Goal: Task Accomplishment & Management: Use online tool/utility

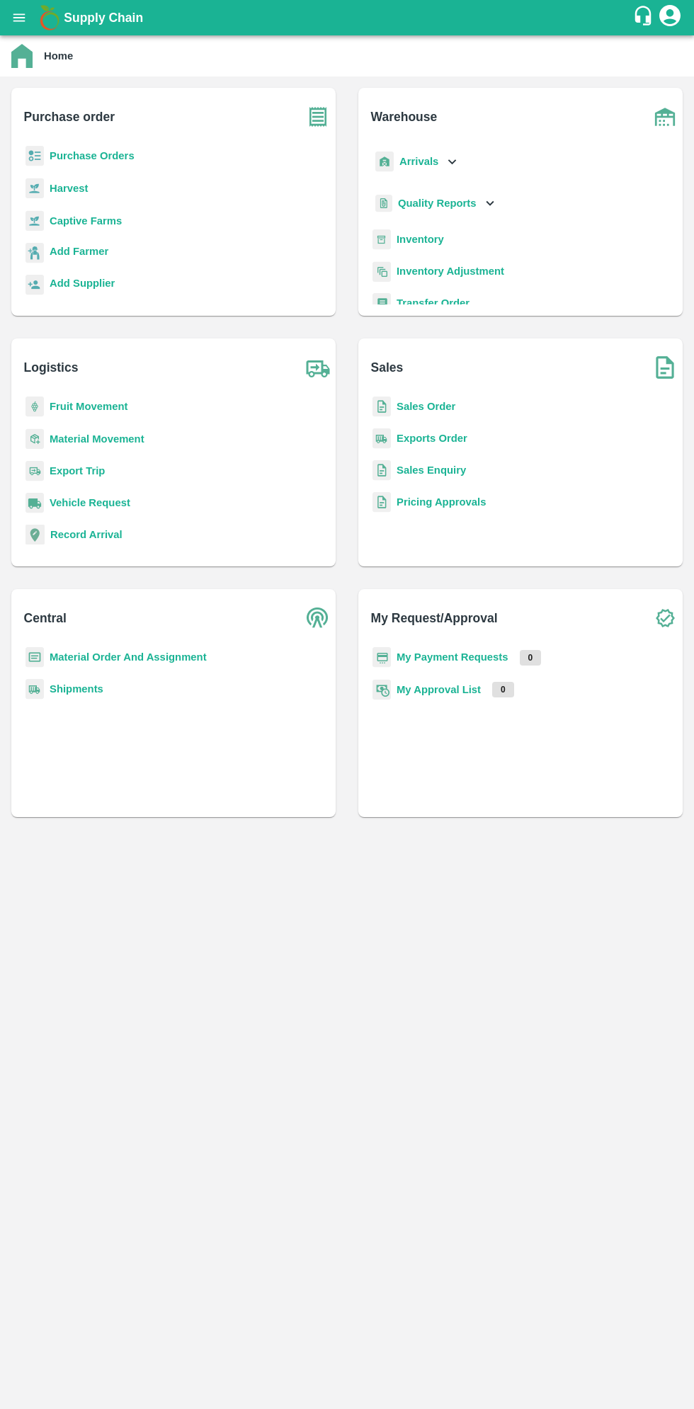
click at [19, 21] on icon "open drawer" at bounding box center [19, 17] width 12 height 8
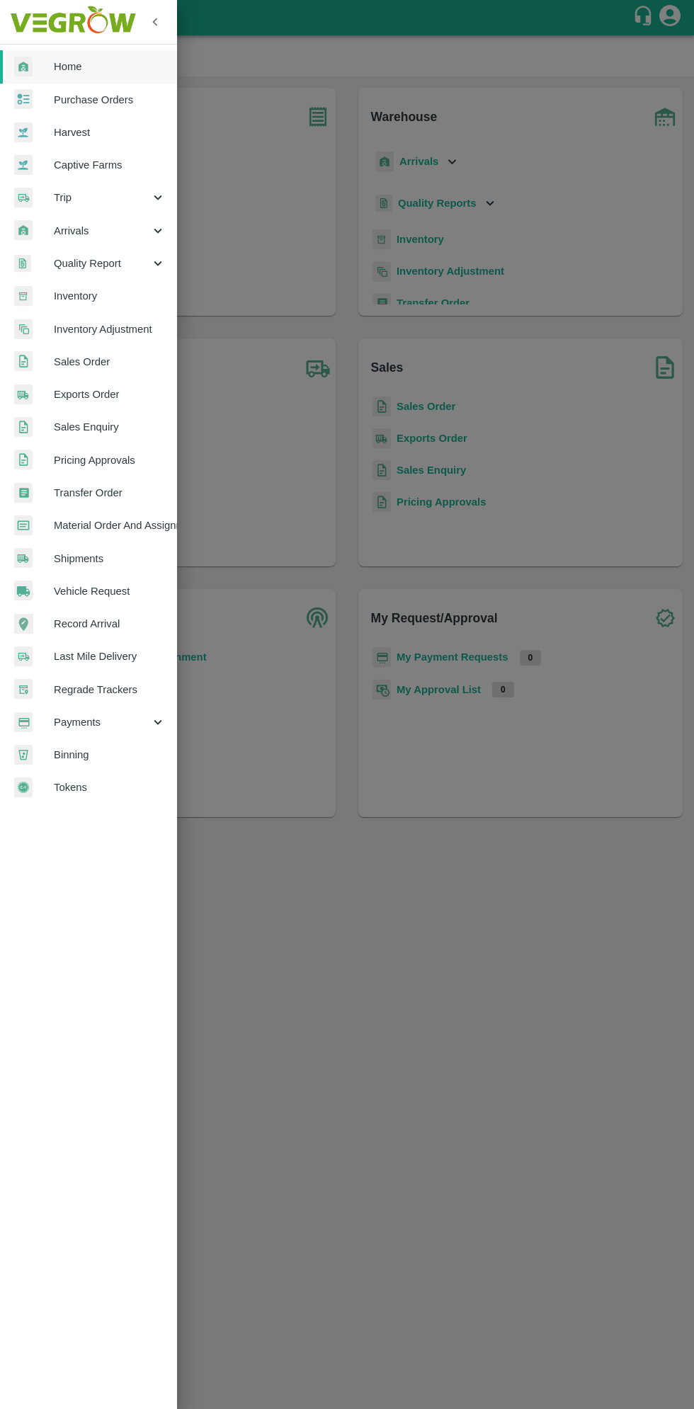
click at [103, 224] on span "Arrivals" at bounding box center [102, 231] width 96 height 16
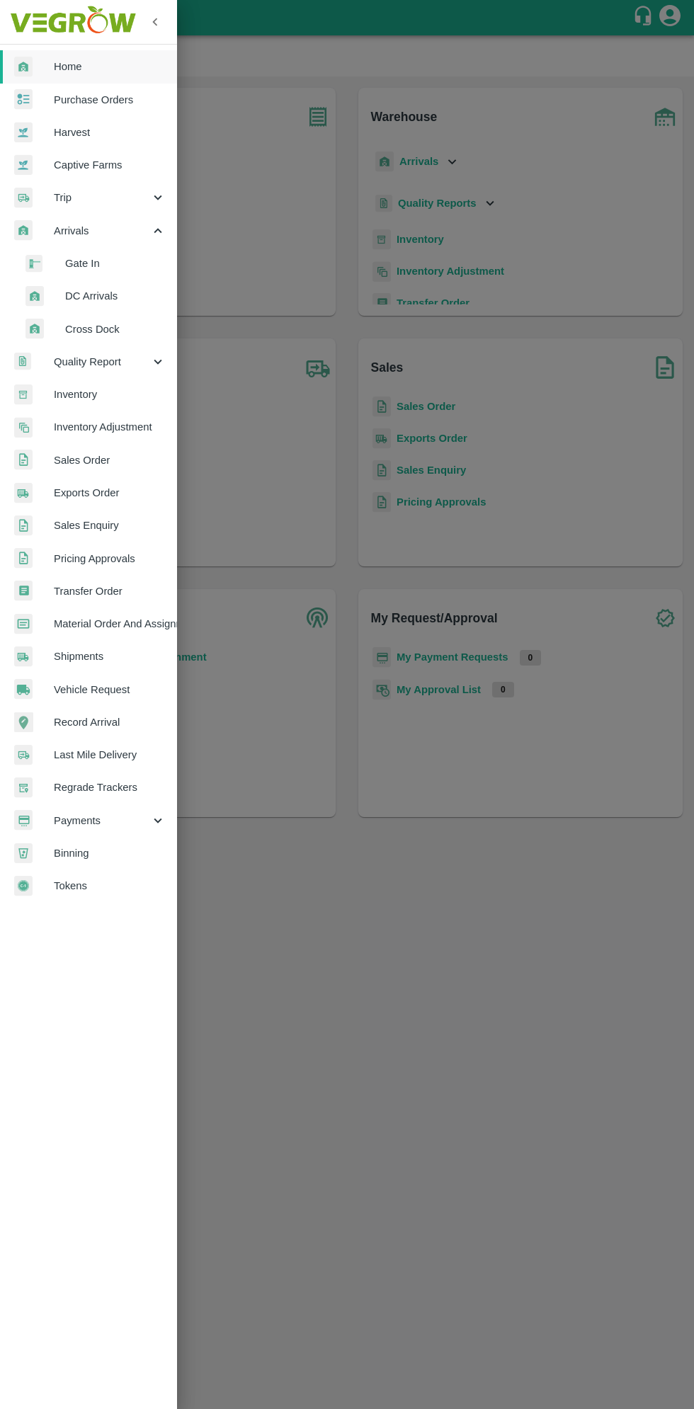
click at [115, 295] on span "DC Arrivals" at bounding box center [115, 296] width 101 height 16
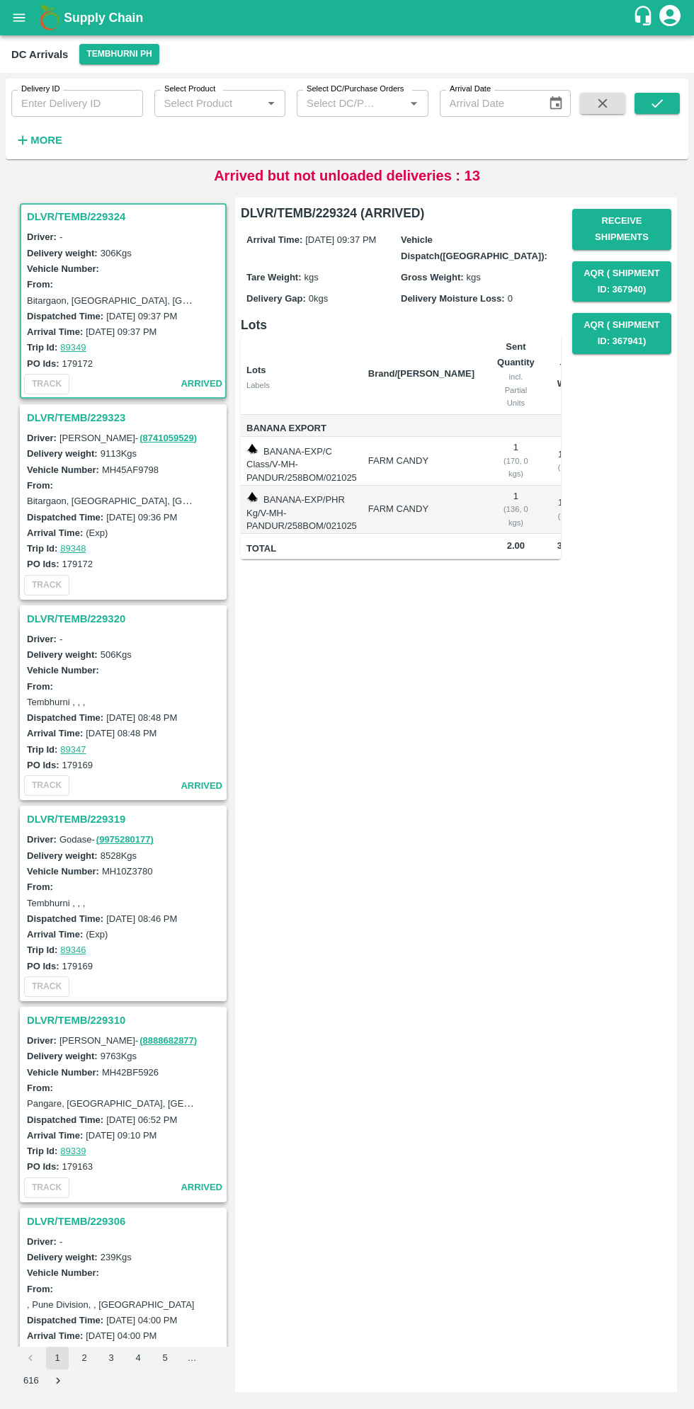
click at [76, 422] on h3 "DLVR/TEMB/229323" at bounding box center [125, 417] width 197 height 18
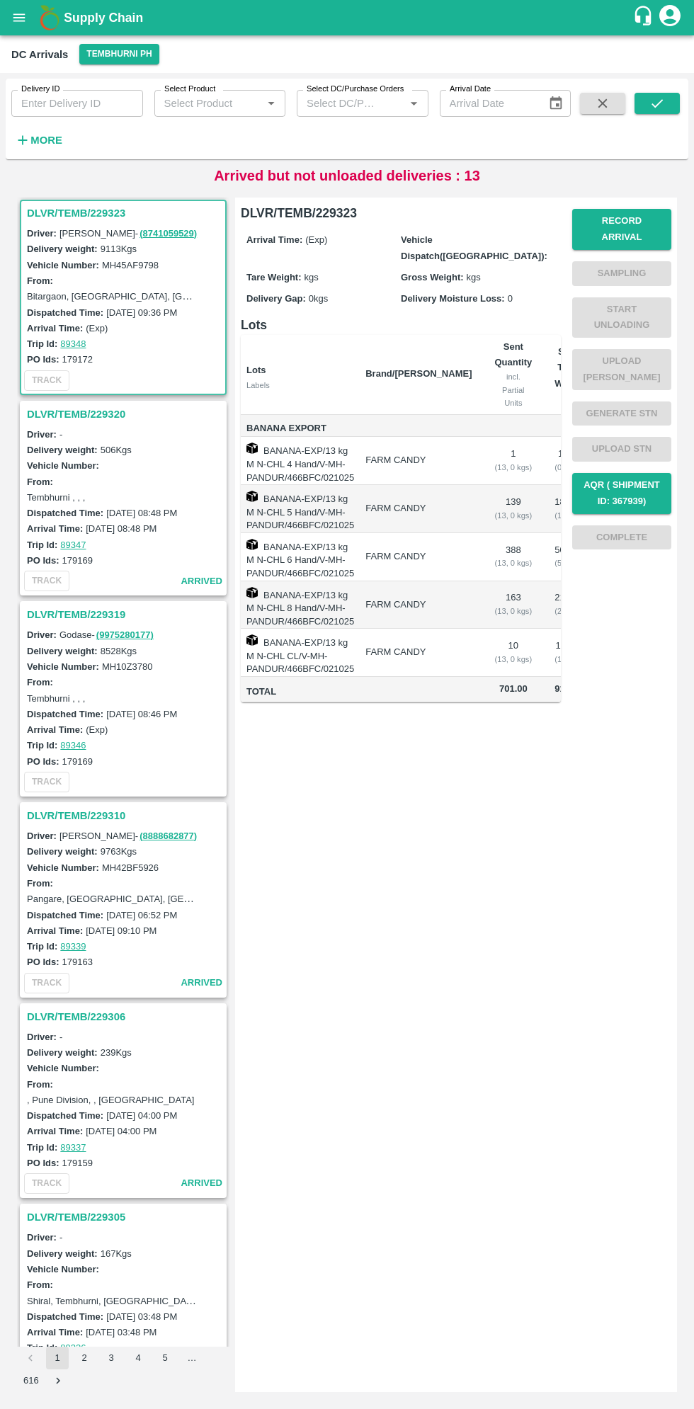
scroll to position [205, 0]
click at [631, 221] on button "Record Arrival" at bounding box center [621, 229] width 99 height 41
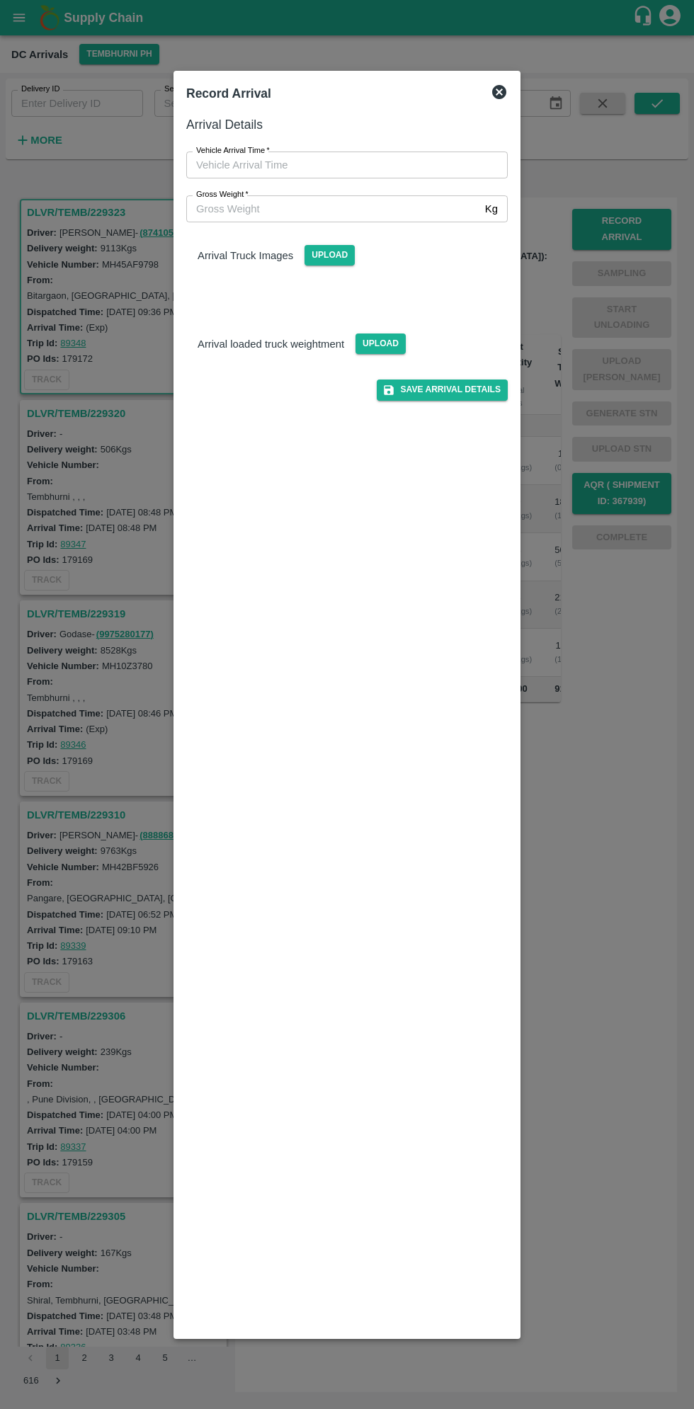
click at [260, 164] on input "Vehicle Arrival Time   *" at bounding box center [341, 164] width 311 height 27
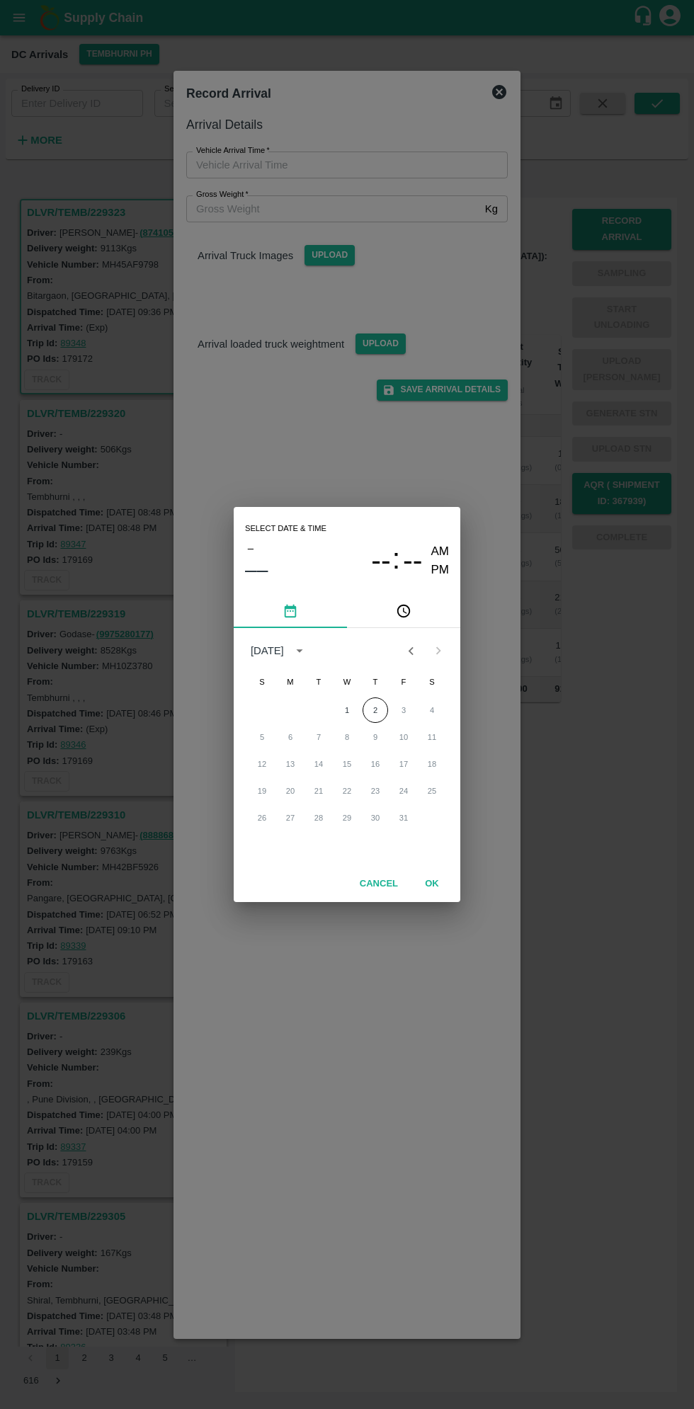
click at [429, 610] on button "pick time" at bounding box center [403, 611] width 113 height 34
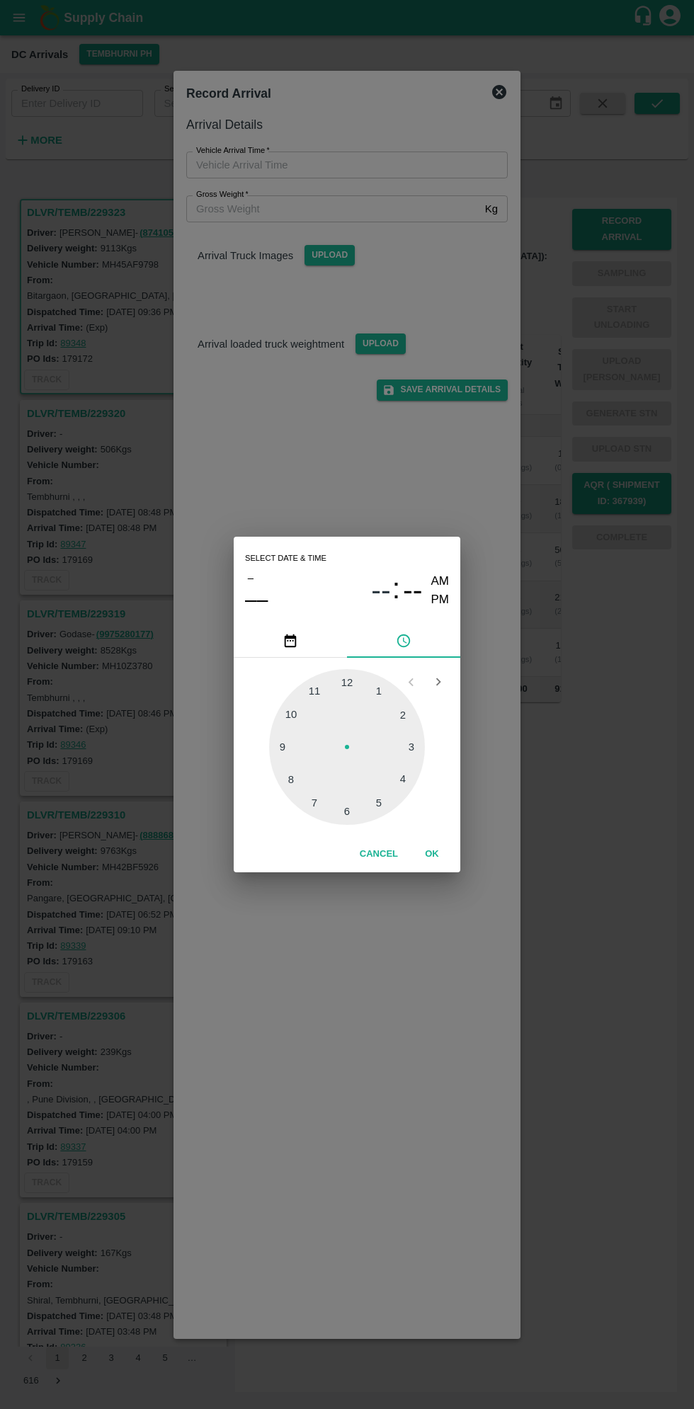
click at [307, 716] on div at bounding box center [347, 747] width 156 height 156
click at [413, 702] on div at bounding box center [347, 747] width 156 height 156
click at [410, 711] on div at bounding box center [347, 747] width 156 height 156
type input "[DATE] 10:10 AM"
click at [436, 852] on button "OK" at bounding box center [431, 854] width 45 height 25
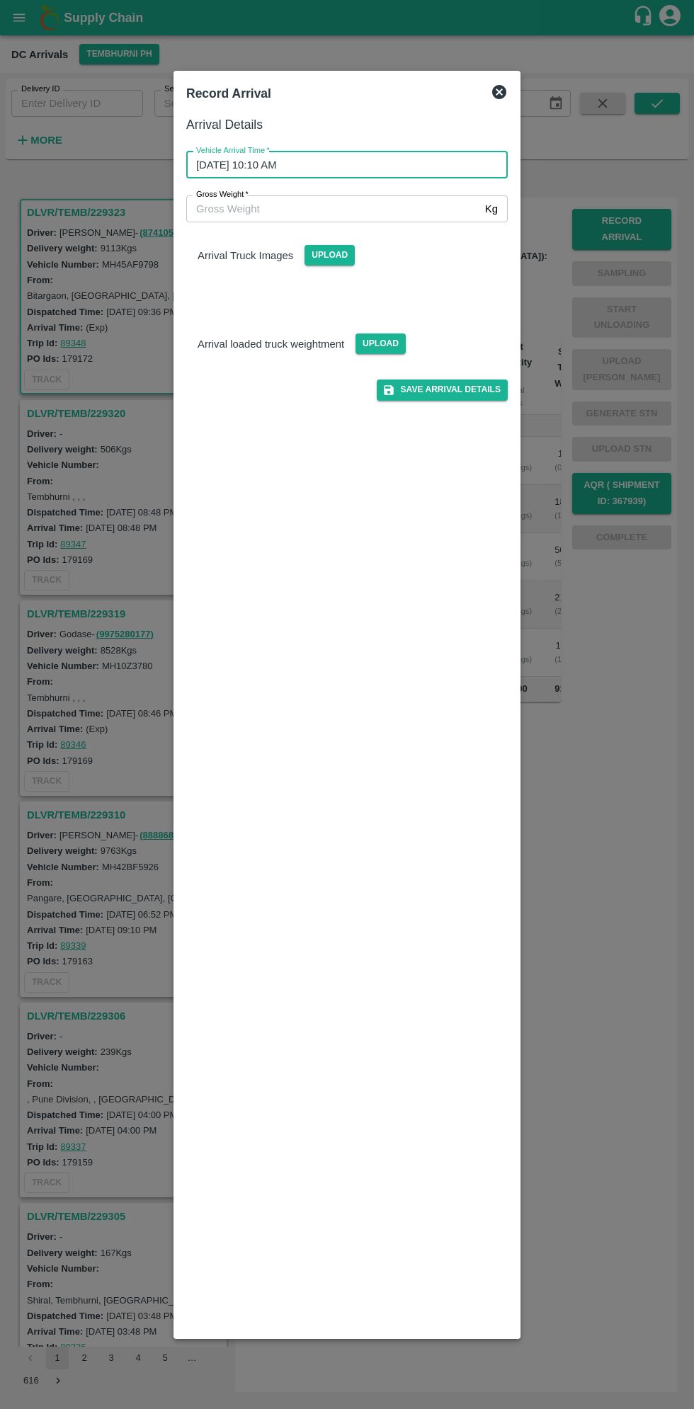
click at [400, 214] on input "Gross Weight   *" at bounding box center [332, 208] width 293 height 27
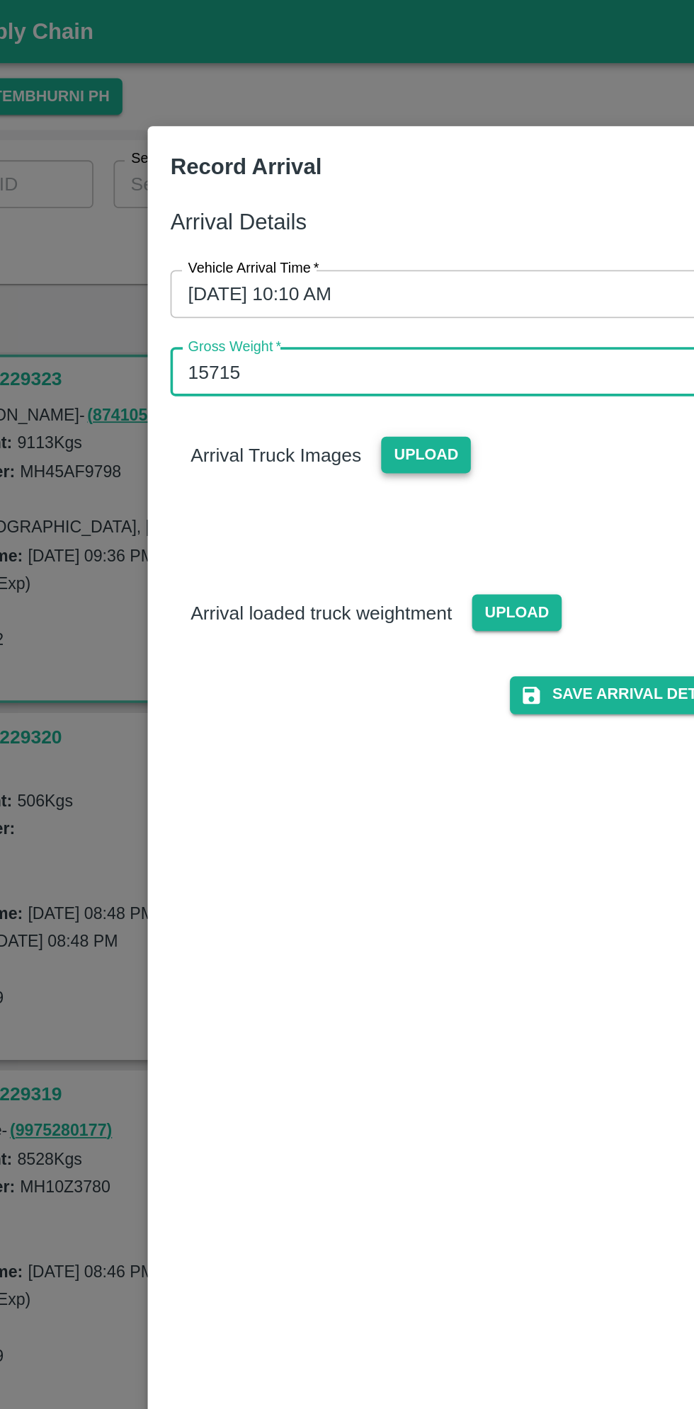
type input "15715"
click at [332, 256] on span "Upload" at bounding box center [329, 255] width 50 height 21
click at [0, 0] on input "Upload" at bounding box center [0, 0] width 0 height 0
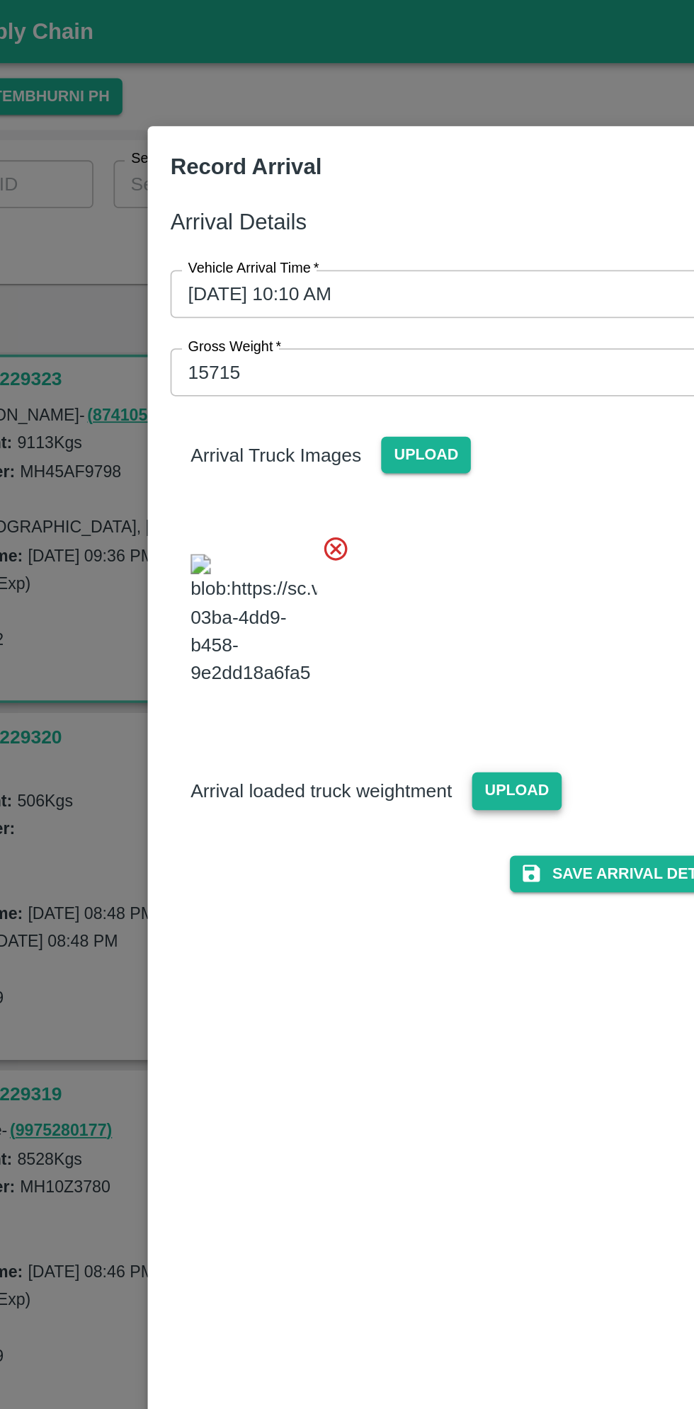
click at [391, 433] on span "Upload" at bounding box center [380, 443] width 50 height 21
click at [0, 0] on input "Upload" at bounding box center [0, 0] width 0 height 0
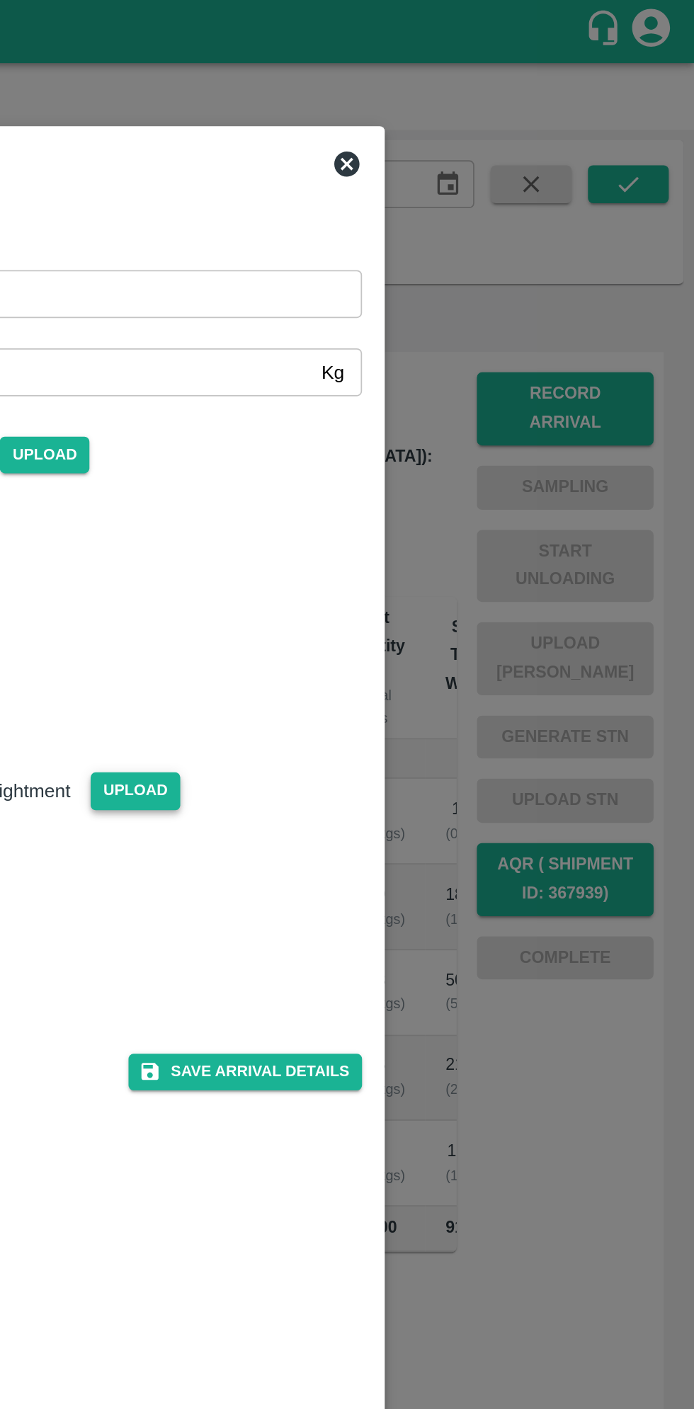
scroll to position [0, 0]
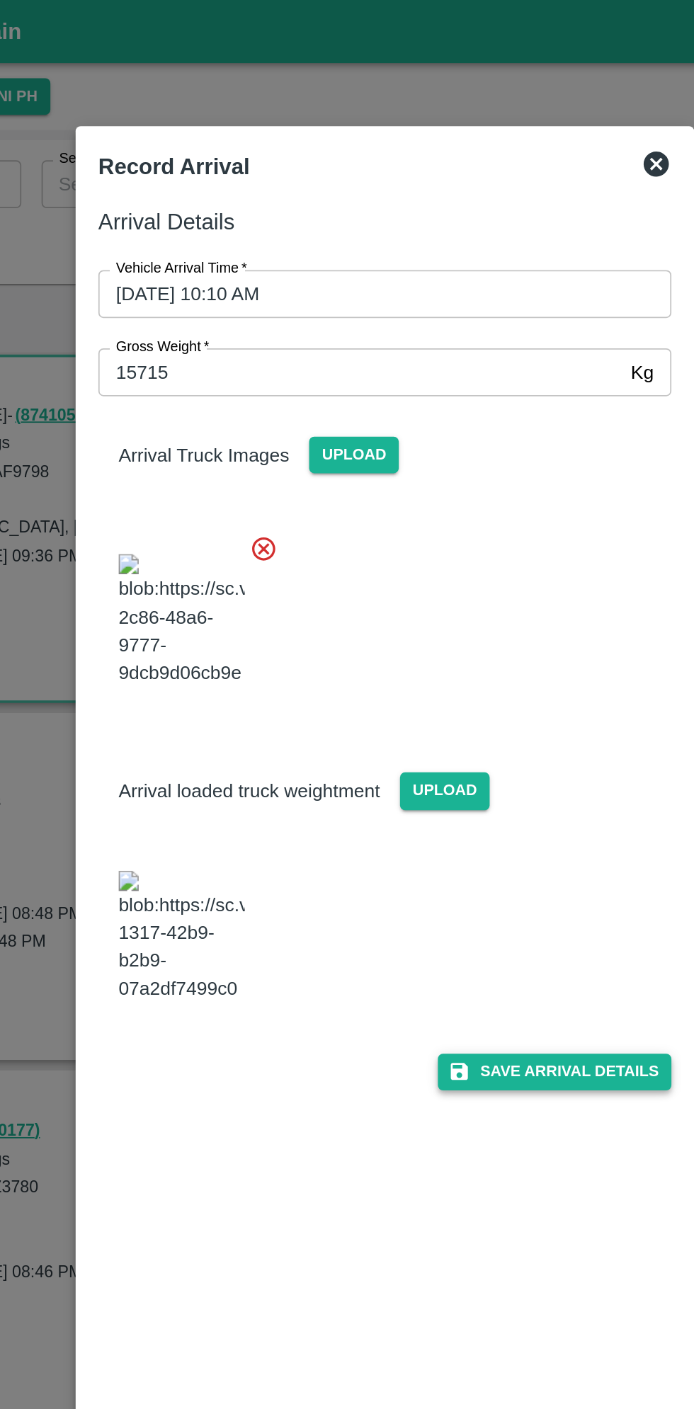
click at [449, 612] on button "Save Arrival Details" at bounding box center [442, 601] width 131 height 21
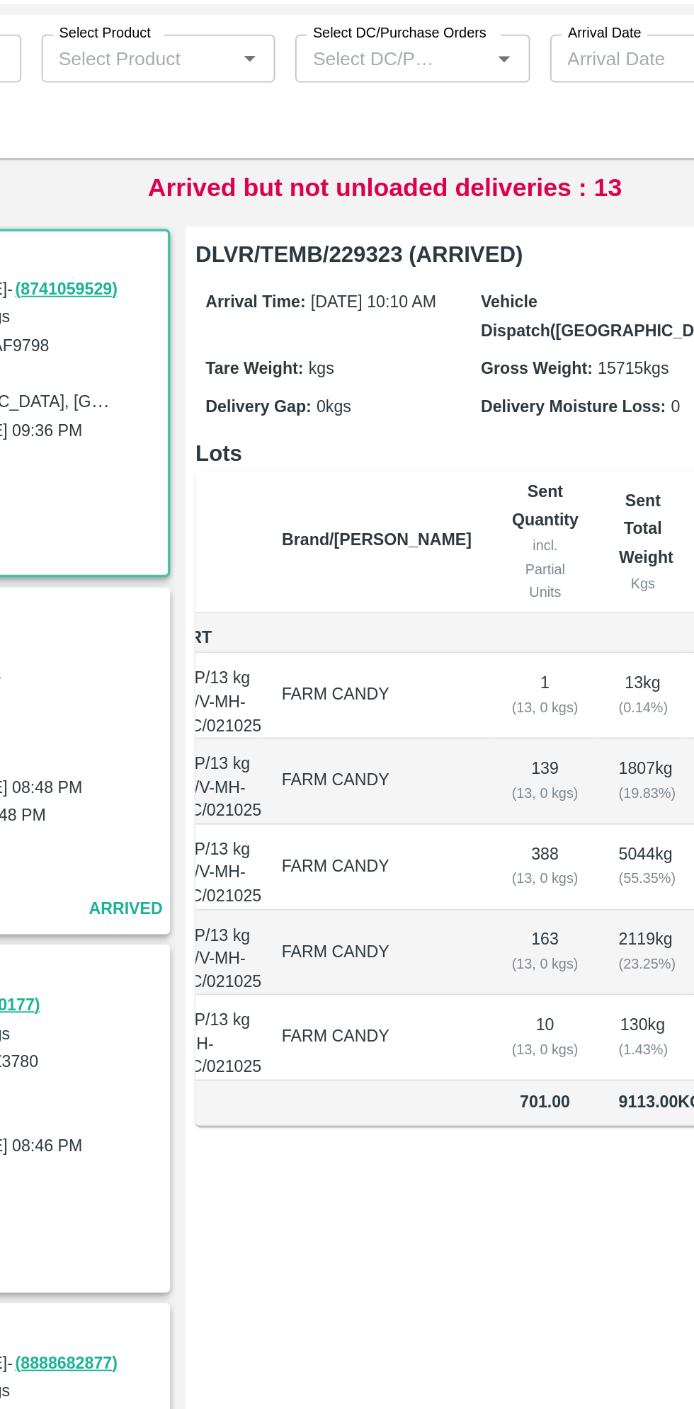
scroll to position [0, 84]
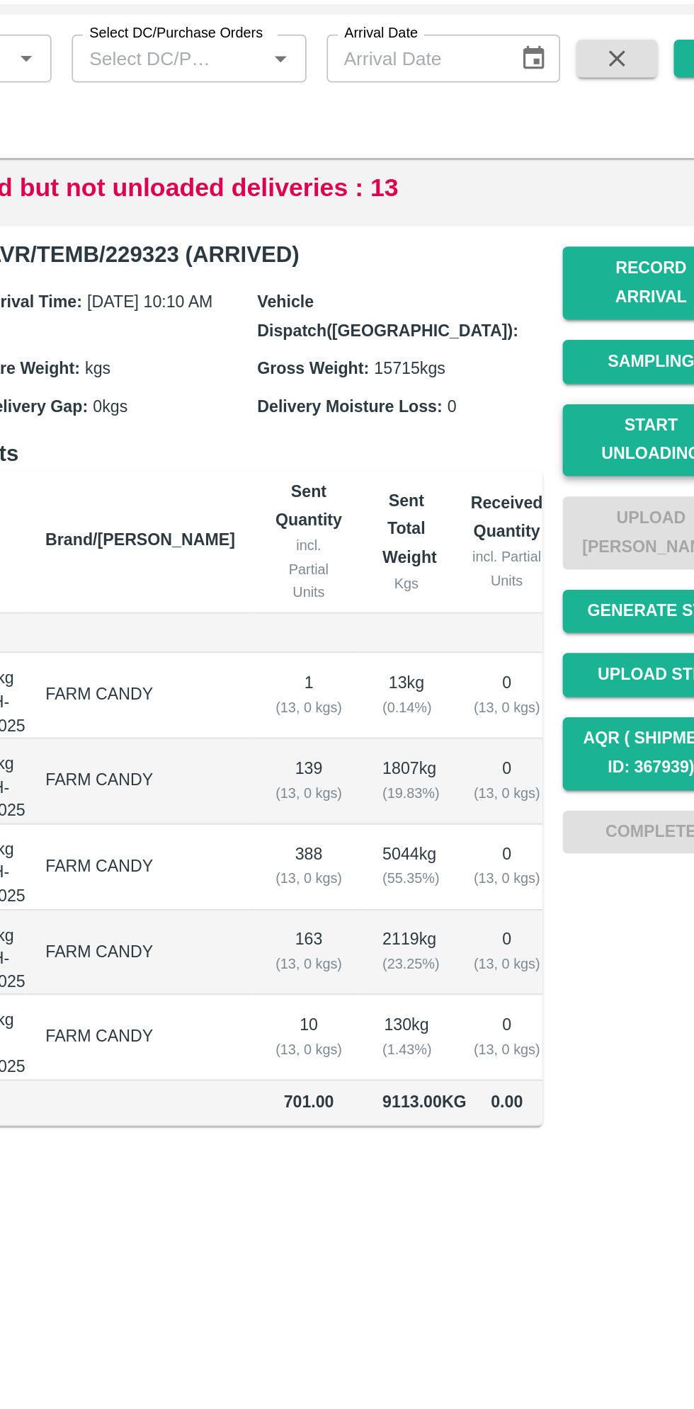
click at [627, 298] on button "Start Unloading" at bounding box center [621, 317] width 99 height 41
